Goal: Find specific page/section: Find specific page/section

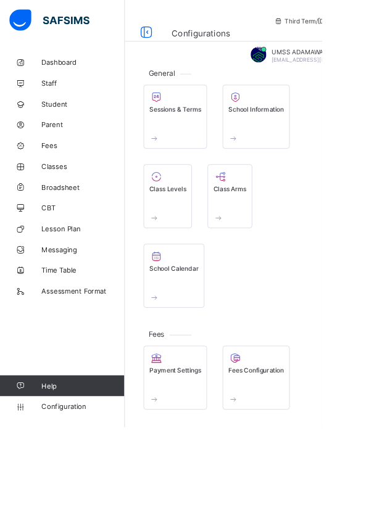
click at [212, 151] on div "Sessions & Terms" at bounding box center [208, 147] width 62 height 44
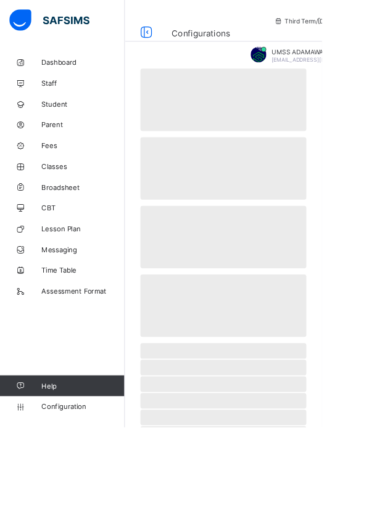
click at [82, 470] on link "Help" at bounding box center [74, 458] width 148 height 25
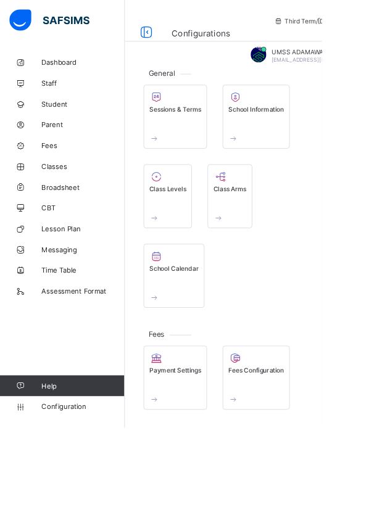
click at [306, 144] on div "School Information" at bounding box center [304, 147] width 66 height 44
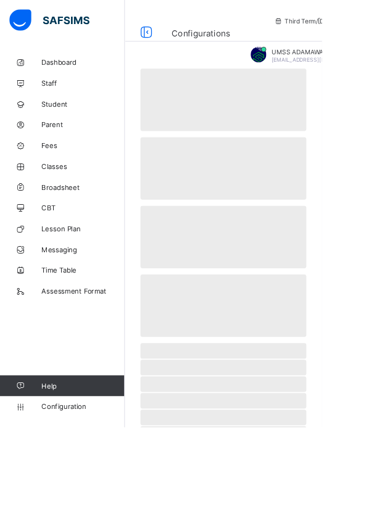
select select "**"
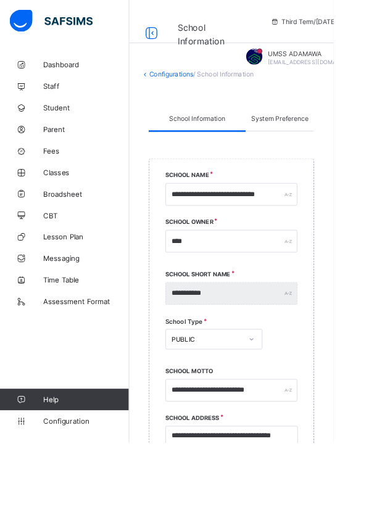
click at [78, 198] on span "Classes" at bounding box center [98, 198] width 99 height 10
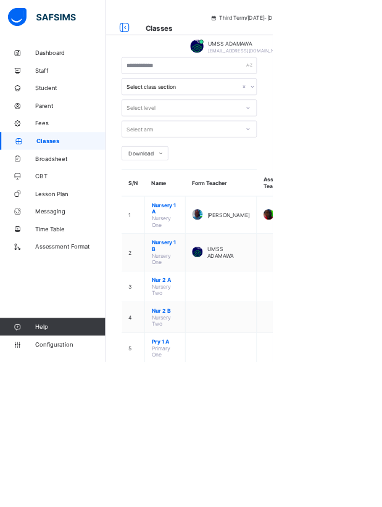
click at [240, 343] on span "Nursery 1 B" at bounding box center [231, 344] width 38 height 19
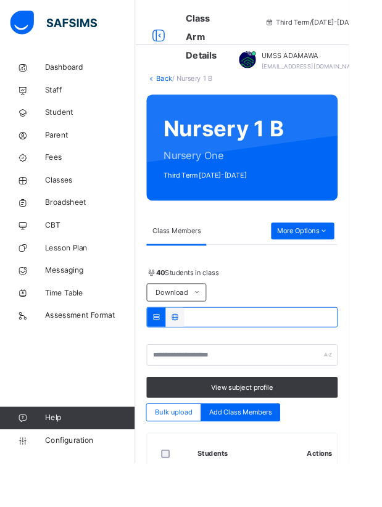
scroll to position [1226, 0]
